Goal: Task Accomplishment & Management: Manage account settings

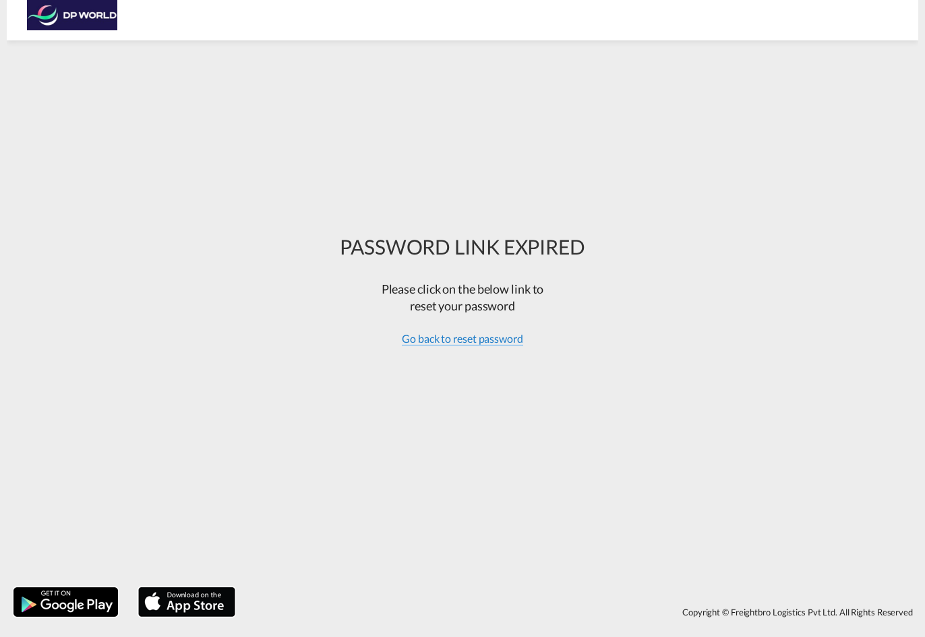
click at [488, 345] on span "Go back to reset password" at bounding box center [462, 338] width 121 height 13
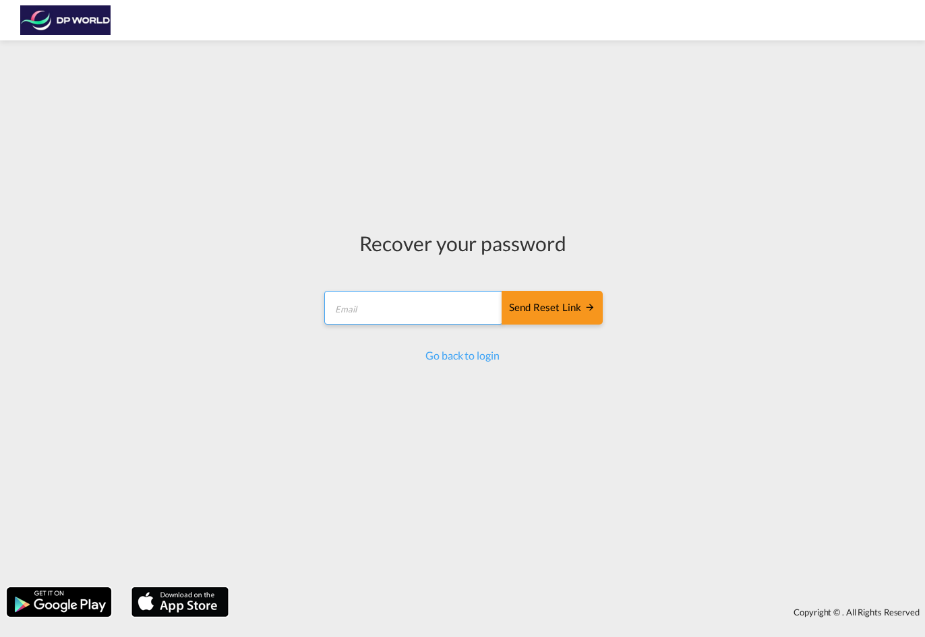
click at [420, 321] on input "email" at bounding box center [413, 308] width 179 height 34
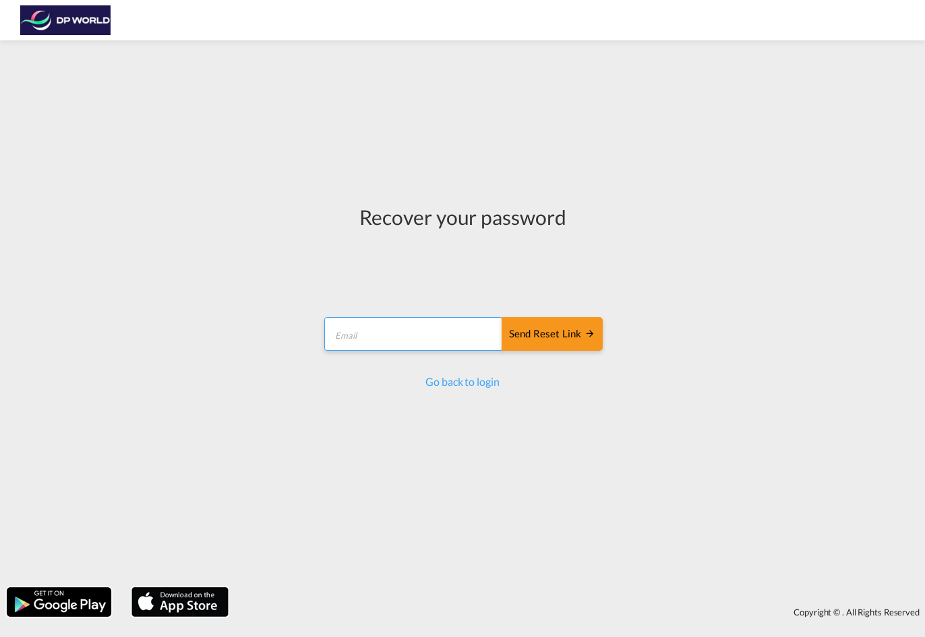
type input "angelo.madrigal@dpworld.com"
click at [536, 342] on button "Send reset link" at bounding box center [551, 334] width 101 height 34
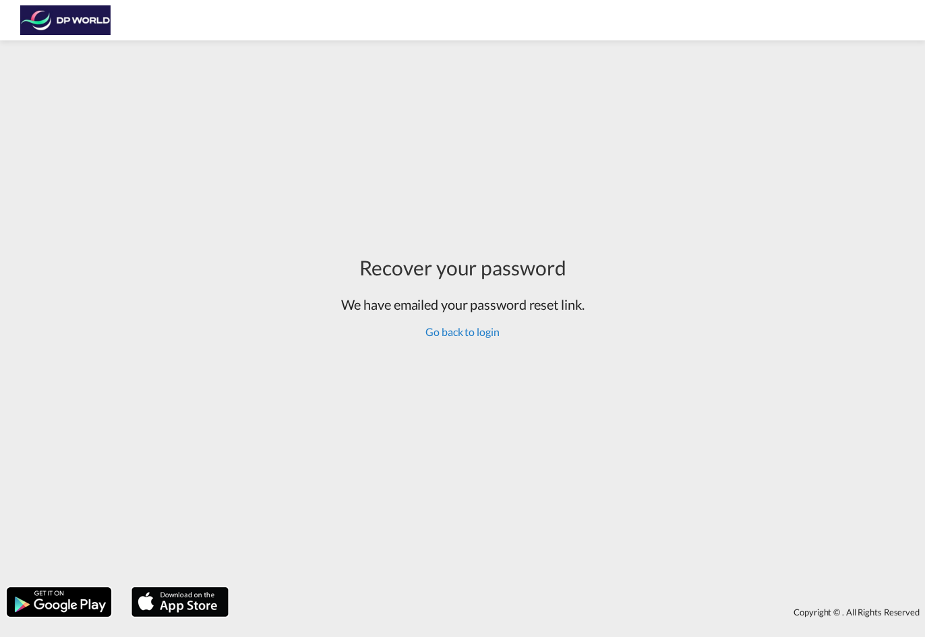
click at [437, 338] on link "Go back to login" at bounding box center [461, 331] width 73 height 13
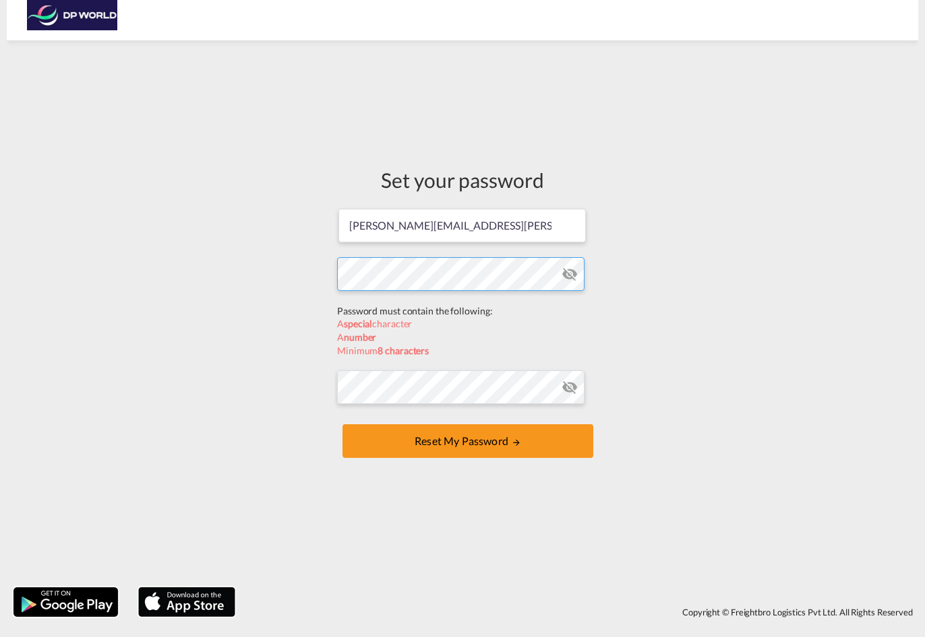
click at [515, 303] on form "[PERSON_NAME][EMAIL_ADDRESS][PERSON_NAME][DOMAIN_NAME] Password must contain th…" at bounding box center [462, 335] width 251 height 255
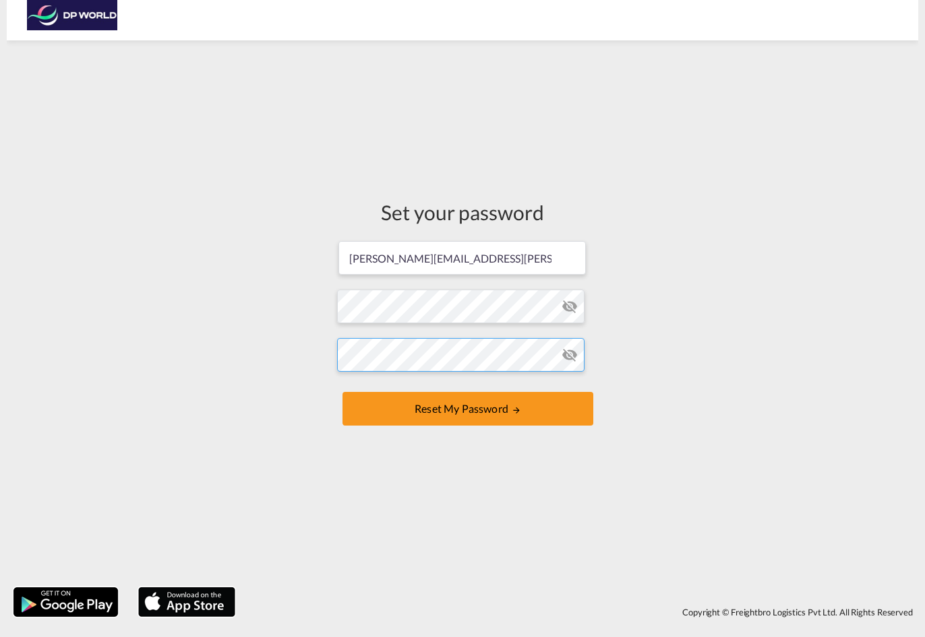
click at [342, 392] on button "Reset my password" at bounding box center [467, 409] width 251 height 34
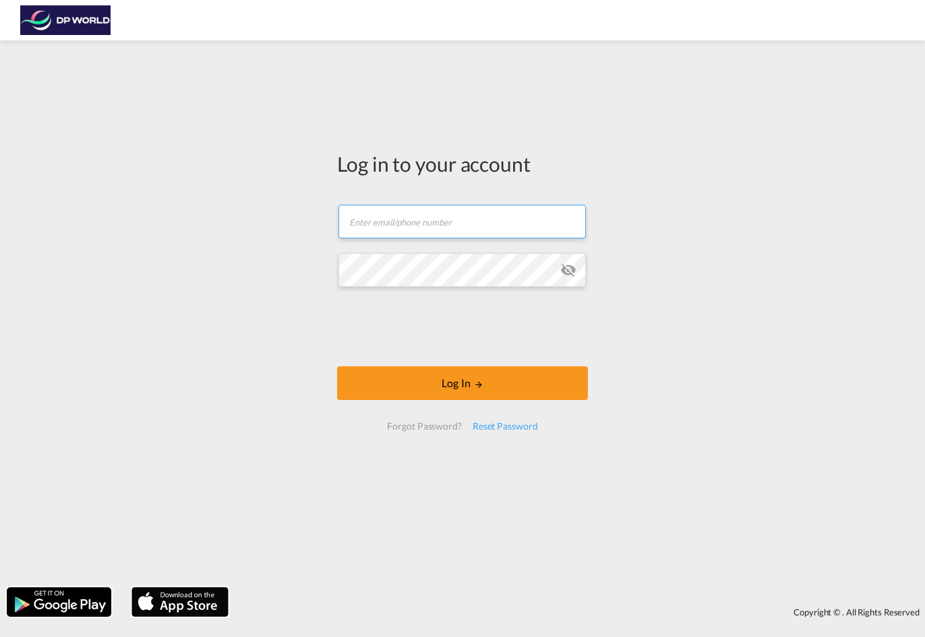
click at [429, 220] on input "text" at bounding box center [461, 222] width 247 height 34
type input "[PERSON_NAME][EMAIL_ADDRESS][PERSON_NAME][DOMAIN_NAME]"
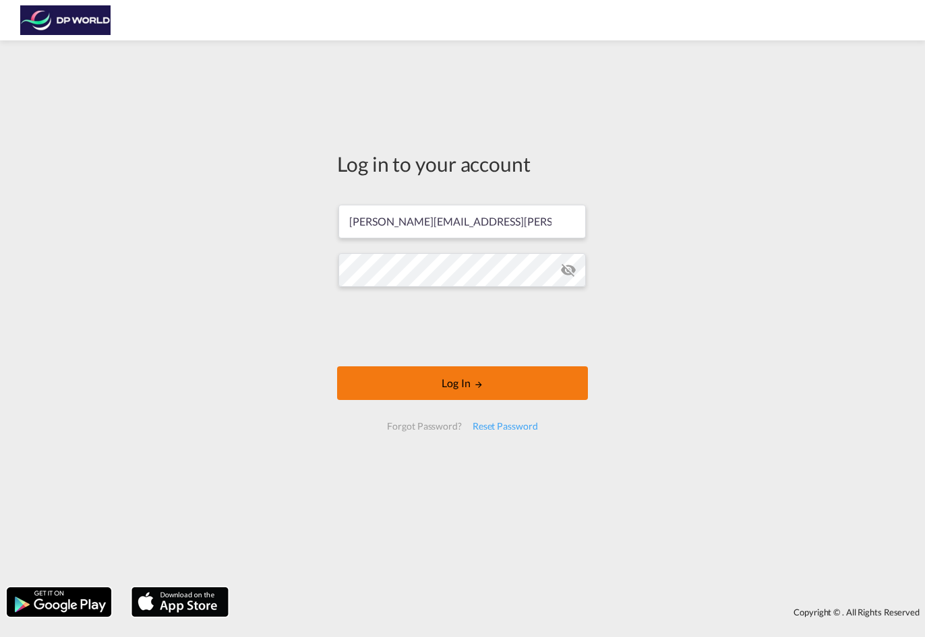
click at [465, 392] on button "Log In" at bounding box center [462, 384] width 251 height 34
